Goal: Share content

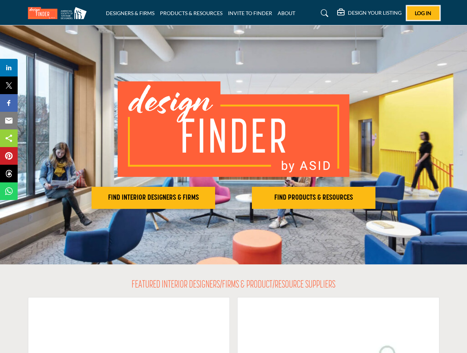
click at [423, 13] on span "Log In" at bounding box center [423, 13] width 17 height 6
click at [153, 198] on h2 "FIND INTERIOR DESIGNERS & FIRMS" at bounding box center [153, 198] width 119 height 9
click at [314, 198] on h2 "FIND PRODUCTS & RESOURCES" at bounding box center [313, 198] width 119 height 9
click at [9, 68] on span "Share" at bounding box center [12, 67] width 21 height 9
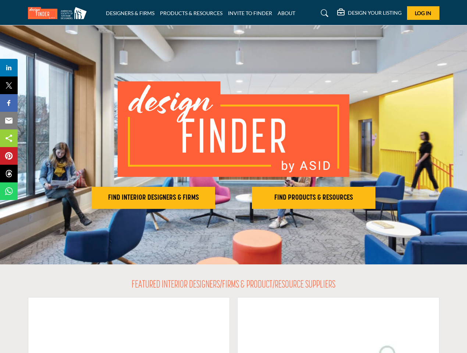
click at [9, 85] on span "Tweet" at bounding box center [12, 85] width 21 height 9
click at [9, 103] on span "Share" at bounding box center [12, 103] width 21 height 9
click at [9, 121] on span "Email" at bounding box center [12, 120] width 20 height 9
click at [9, 138] on span "Share" at bounding box center [12, 138] width 21 height 9
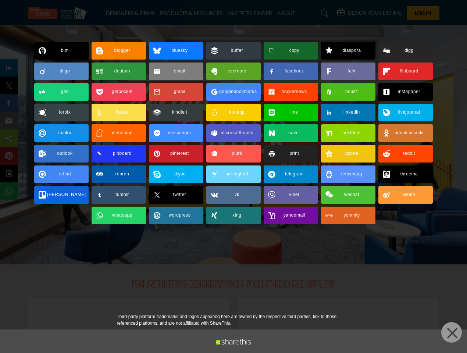
click at [9, 156] on span "Pin" at bounding box center [9, 156] width 14 height 9
